Goal: Task Accomplishment & Management: Use online tool/utility

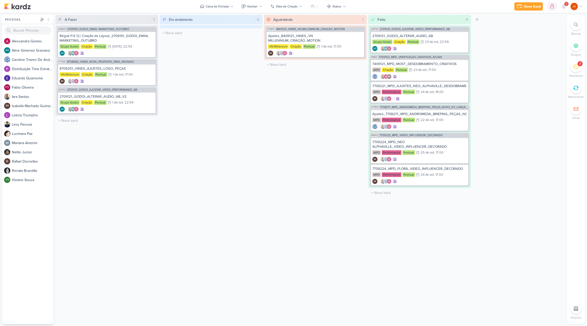
click at [576, 64] on icon at bounding box center [576, 67] width 6 height 6
click at [553, 40] on icon at bounding box center [556, 40] width 6 height 6
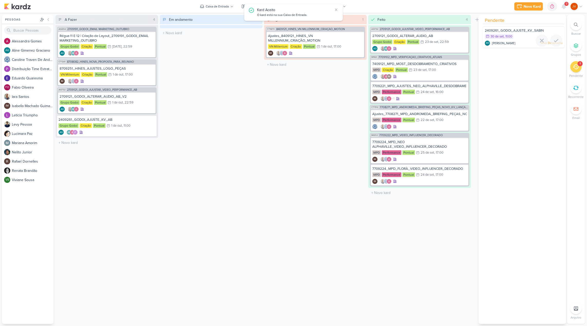
click at [550, 30] on div "2409261_GODOI_AJUSTE_KV_SABIN" at bounding box center [522, 31] width 77 height 6
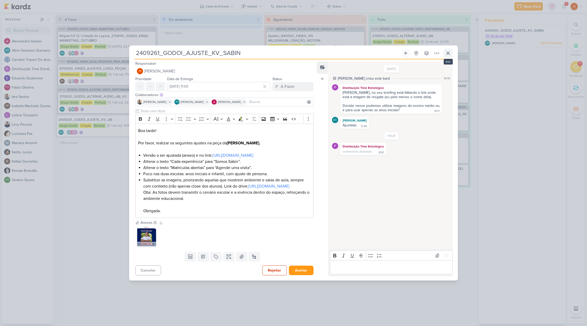
click at [450, 50] on icon at bounding box center [448, 53] width 6 height 6
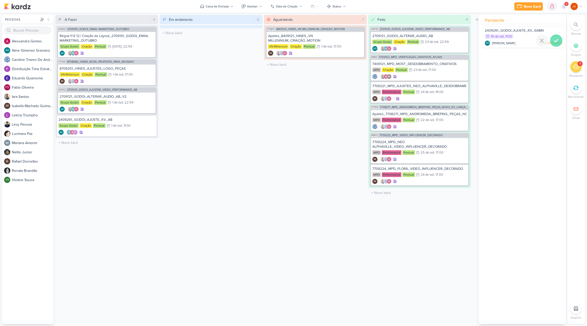
click at [557, 41] on div at bounding box center [556, 40] width 12 height 12
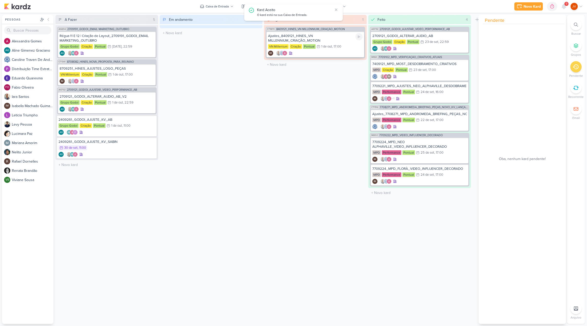
click at [341, 40] on div "Ajustes_8409121_HINES_VN MILLENNIUM_CRIAÇÃO_MOTION" at bounding box center [315, 38] width 94 height 9
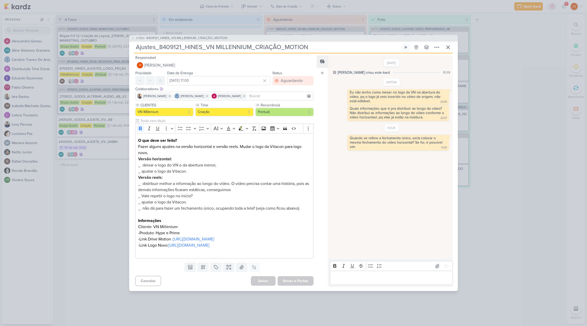
click at [86, 220] on div "CT1670 8409121_HINES_VN MILLENNIUM_CRIAÇÃO_MOTION Ajustes_8409121_HINES_VN MILL…" at bounding box center [293, 163] width 587 height 326
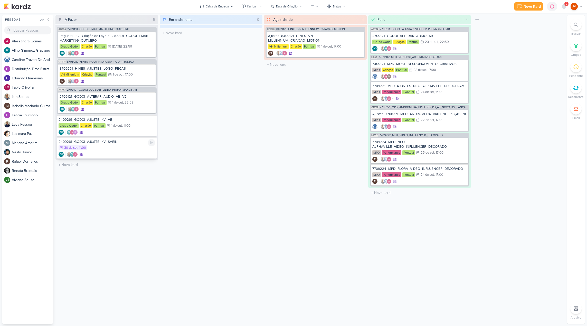
click at [114, 144] on div "2409261_GODOI_AJUSTE_KV_SABIN 30/9 [DATE] 11:00 AG AG" at bounding box center [107, 147] width 100 height 21
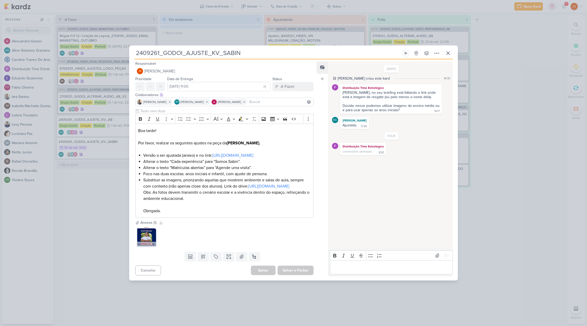
drag, startPoint x: 104, startPoint y: 167, endPoint x: 107, endPoint y: 161, distance: 7.2
click at [104, 167] on div "2409261_GODOI_AJUSTE_KV_SABIN Criado por [PERSON_NAME]" at bounding box center [293, 163] width 587 height 326
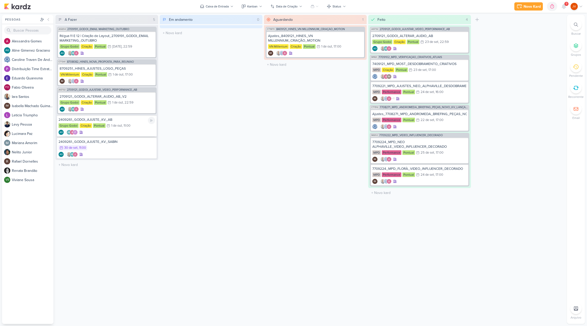
click at [122, 121] on div "2409261_GODOI_AJUSTE_KV_AB" at bounding box center [107, 119] width 96 height 5
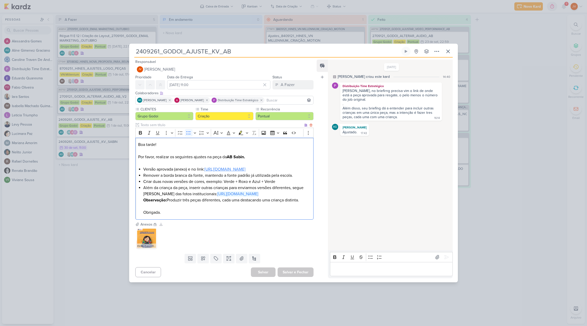
click at [245, 167] on link "[URL][DOMAIN_NAME]" at bounding box center [224, 169] width 41 height 5
click at [449, 48] on icon at bounding box center [448, 51] width 6 height 6
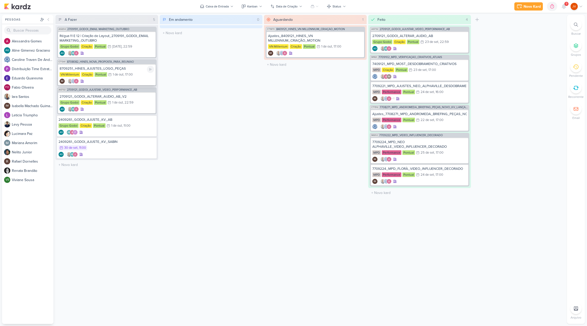
click at [118, 66] on div "8709251_HINES_AJUSTES_LOGO_PEÇAS" at bounding box center [107, 68] width 94 height 5
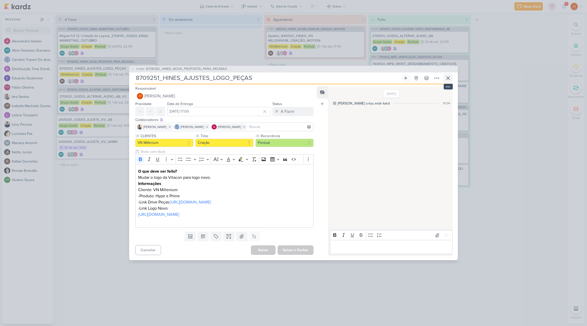
click at [450, 76] on icon at bounding box center [448, 78] width 6 height 6
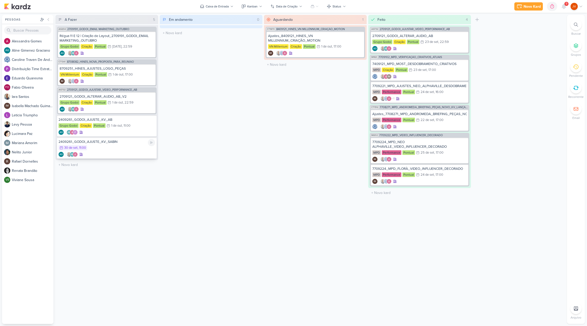
click at [125, 144] on div "2409261_GODOI_AJUSTE_KV_SABIN 30/9 [DATE] 11:00 AG AG" at bounding box center [107, 147] width 100 height 21
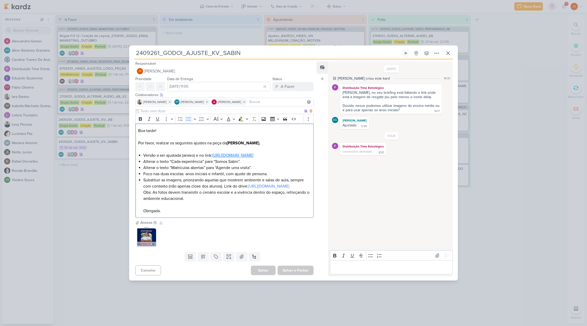
click at [212, 157] on link "[URL][DOMAIN_NAME]" at bounding box center [232, 155] width 41 height 5
click at [212, 154] on link "[URL][DOMAIN_NAME]" at bounding box center [232, 155] width 41 height 5
drag, startPoint x: 239, startPoint y: 162, endPoint x: 216, endPoint y: 161, distance: 22.6
click at [216, 161] on li "Alterar o texto “Cada experiência” para “Somos Sabin”." at bounding box center [226, 161] width 167 height 6
copy li "Somos Sabin"
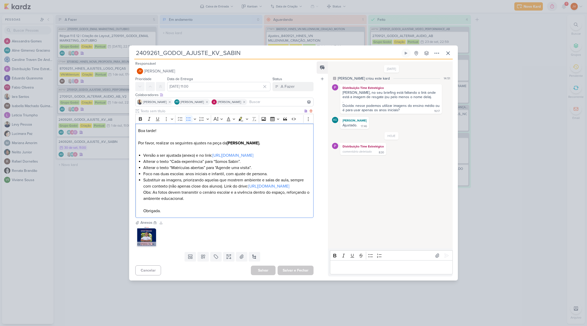
click at [235, 181] on li "Substituir as imagens, priorizando aquelas que mostrem ambiente e salas de aula…" at bounding box center [226, 195] width 167 height 37
drag, startPoint x: 218, startPoint y: 168, endPoint x: 254, endPoint y: 167, distance: 35.7
click at [251, 167] on li "Alterar o texto “Matrículas abertas” para “Agende uma visita”." at bounding box center [226, 167] width 167 height 6
copy li "Agende uma visita"
click at [178, 188] on li "Substituir as imagens, priorizando aquelas que mostrem ambiente e salas de aula…" at bounding box center [226, 195] width 167 height 37
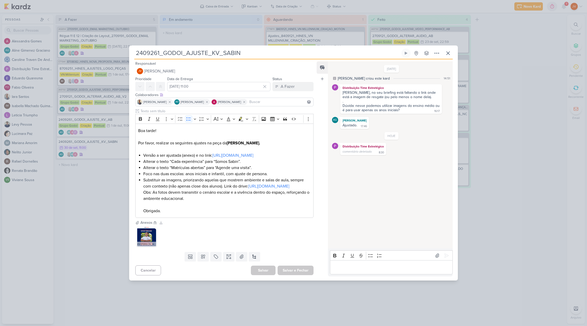
scroll to position [0, 0]
drag, startPoint x: 160, startPoint y: 47, endPoint x: 175, endPoint y: 46, distance: 15.4
click at [155, 49] on input "2409261_GODOI_AJUSTE_KV_SABIN" at bounding box center [267, 53] width 266 height 9
drag, startPoint x: 239, startPoint y: 46, endPoint x: 141, endPoint y: 31, distance: 99.4
click at [139, 32] on div "2409261_GODOI_AJUSTE_KV_SABIN Criado por [PERSON_NAME]" at bounding box center [293, 163] width 587 height 326
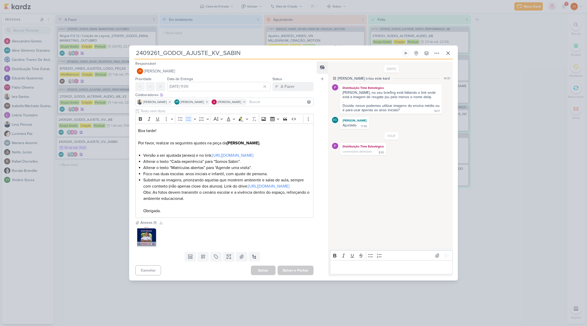
scroll to position [0, 0]
drag, startPoint x: 188, startPoint y: 204, endPoint x: 153, endPoint y: 199, distance: 34.8
click at [153, 199] on li "Substituir as imagens, priorizando aquelas que mostrem ambiente e salas de aula…" at bounding box center [226, 195] width 167 height 37
click at [90, 203] on div "2409261_GODOI_AJUSTE_KV_SABIN Criado por [PERSON_NAME]" at bounding box center [293, 163] width 587 height 326
